Goal: Information Seeking & Learning: Learn about a topic

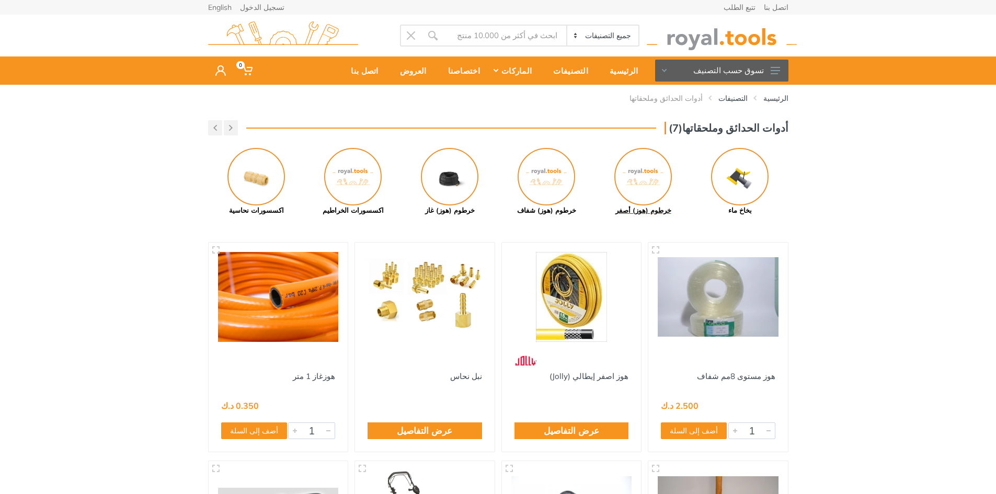
click at [636, 177] on img at bounding box center [643, 177] width 58 height 58
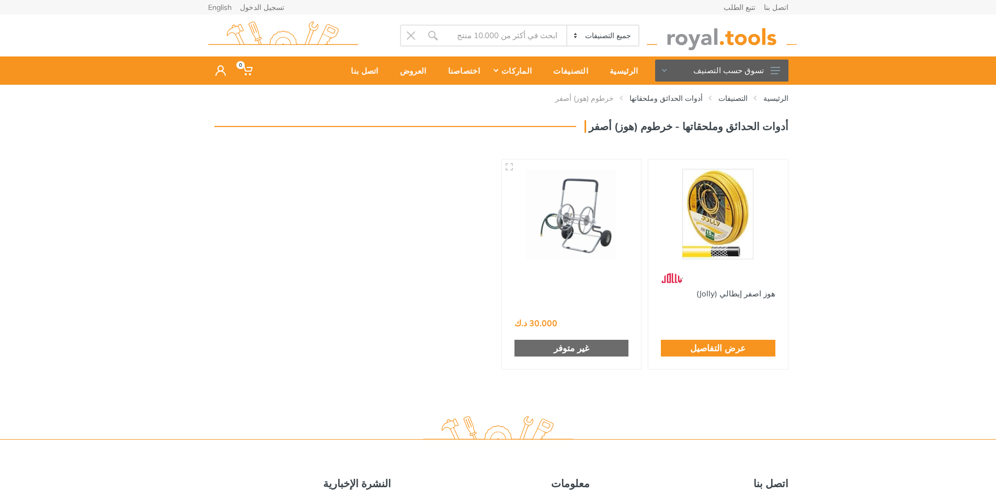
click at [723, 340] on div "عرض التفاصيل" at bounding box center [718, 348] width 114 height 17
click at [724, 346] on link "عرض التفاصيل" at bounding box center [717, 348] width 55 height 14
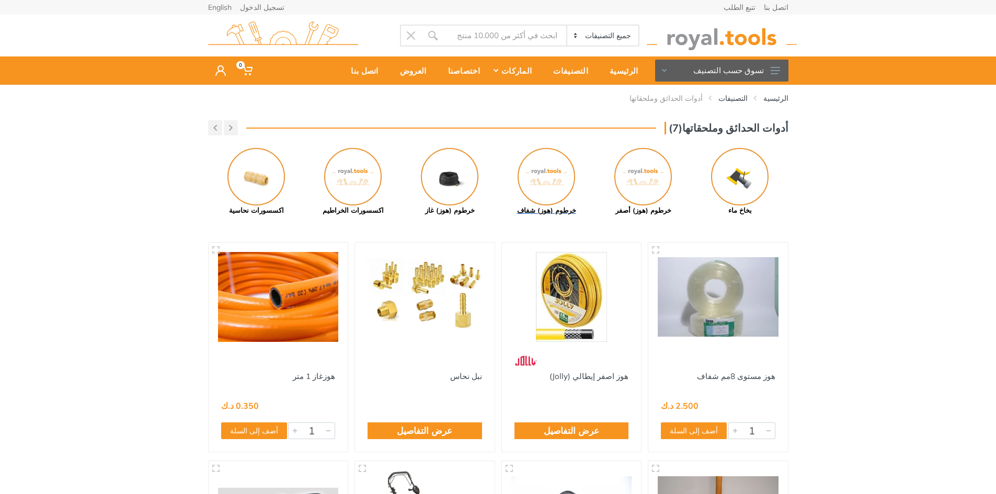
drag, startPoint x: 0, startPoint y: 0, endPoint x: 548, endPoint y: 181, distance: 577.1
click at [548, 181] on img at bounding box center [547, 177] width 58 height 58
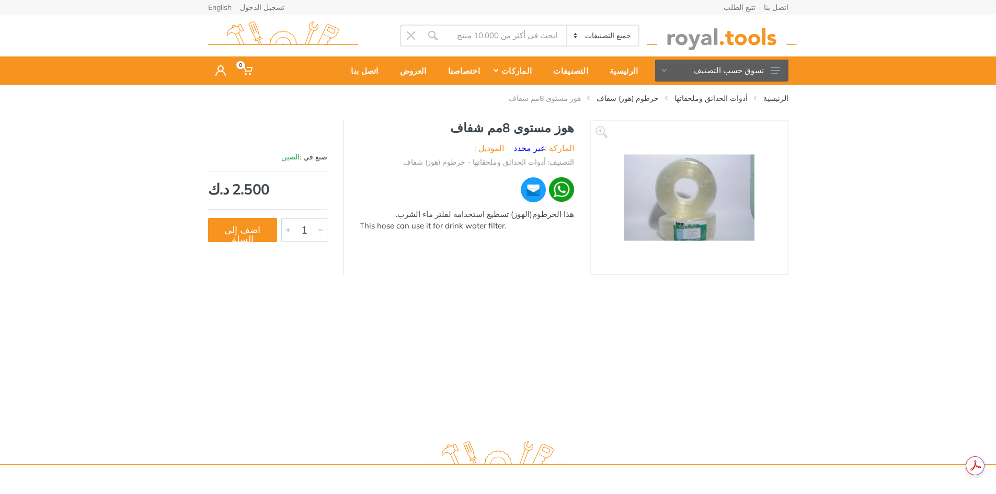
click at [692, 187] on img at bounding box center [689, 198] width 131 height 86
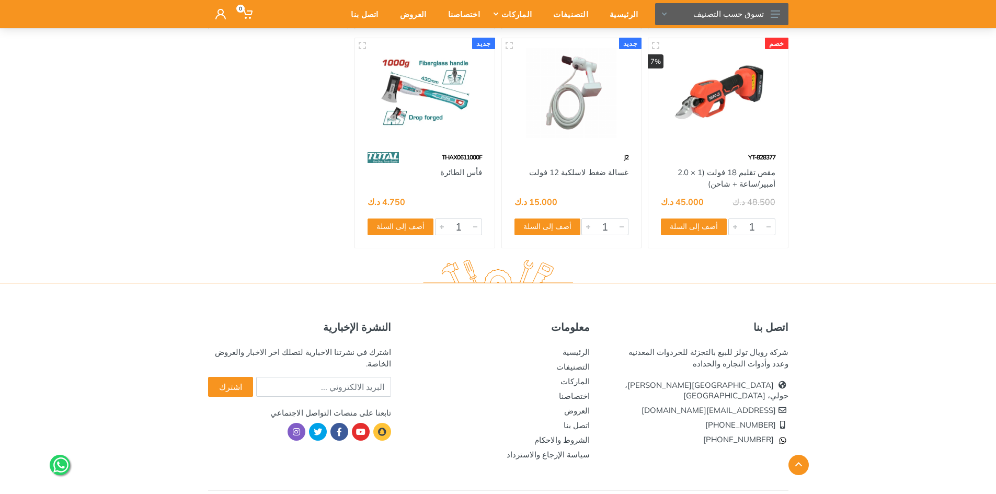
scroll to position [5704, 0]
